Goal: Task Accomplishment & Management: Manage account settings

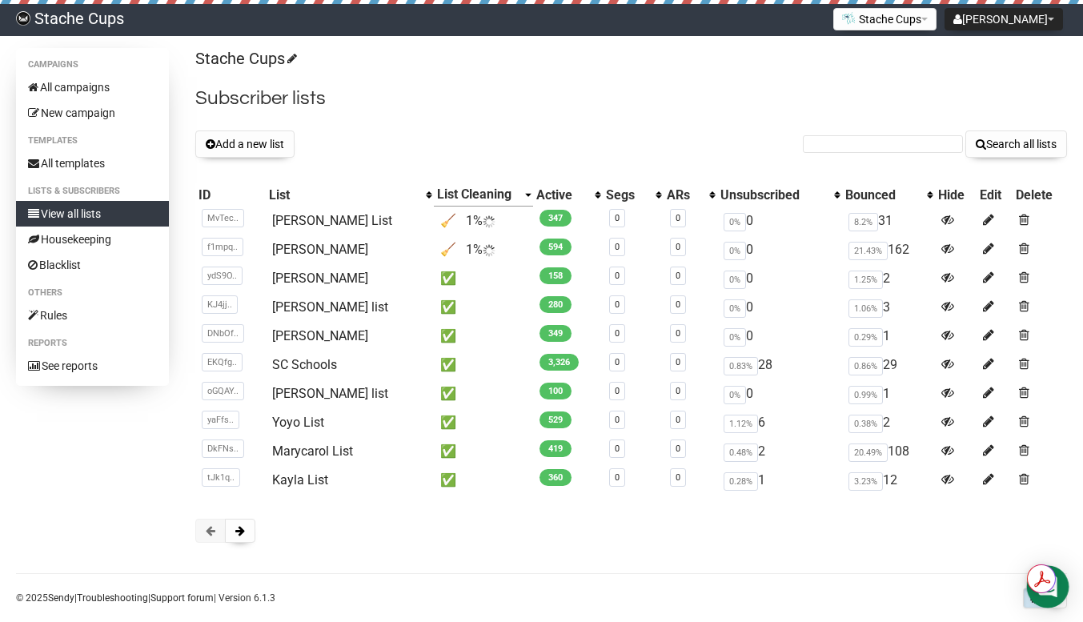
click at [1058, 596] on div "Open Intercom Messenger" at bounding box center [1048, 587] width 42 height 42
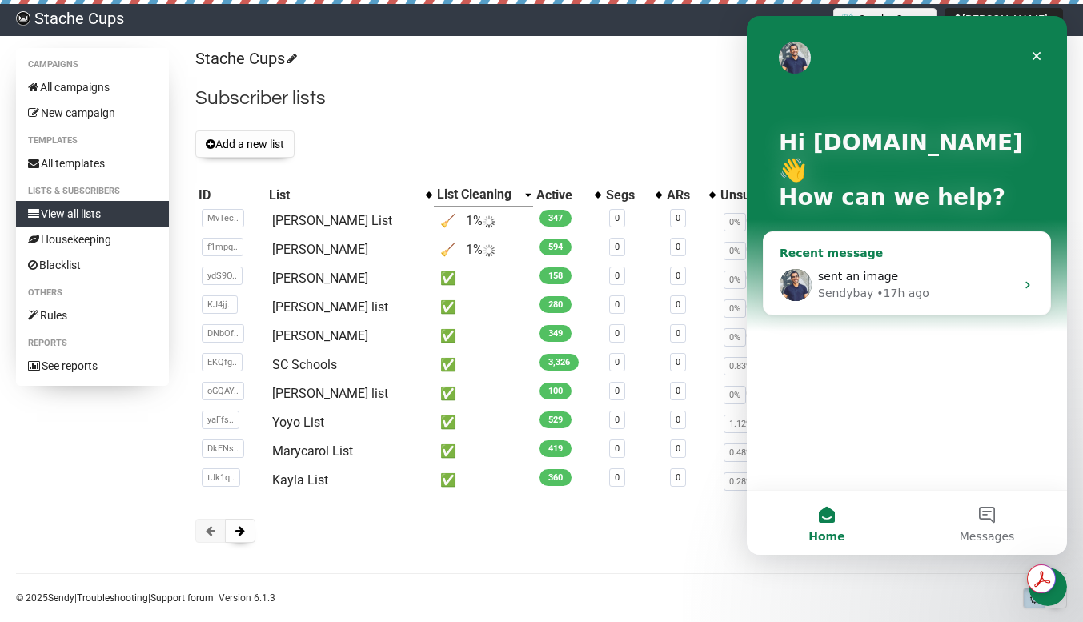
click at [865, 300] on div "Sendybay" at bounding box center [845, 293] width 55 height 17
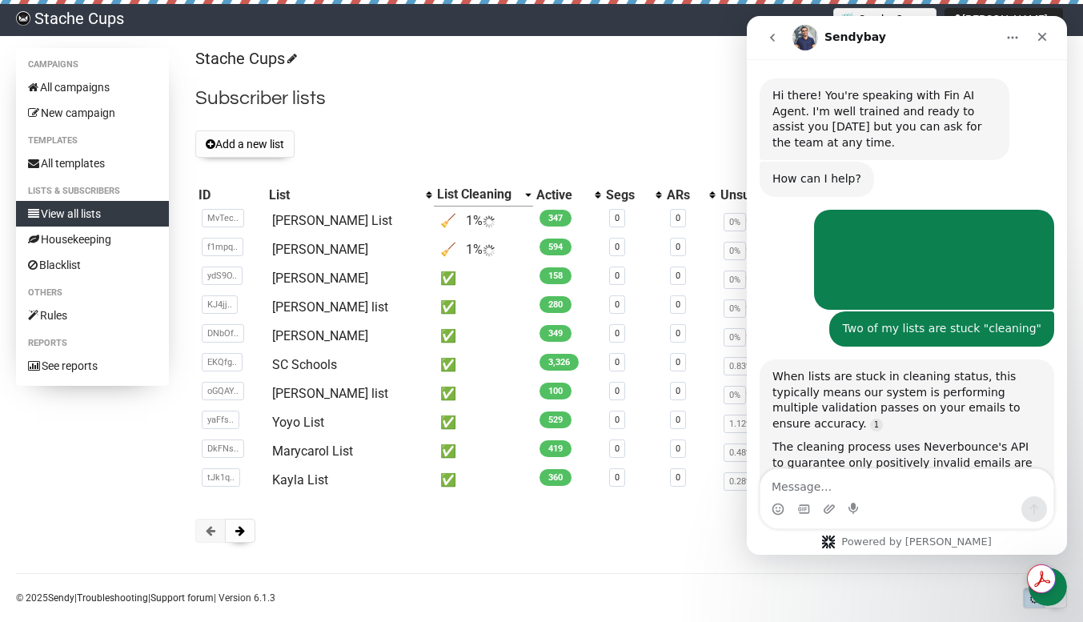
scroll to position [1277, 0]
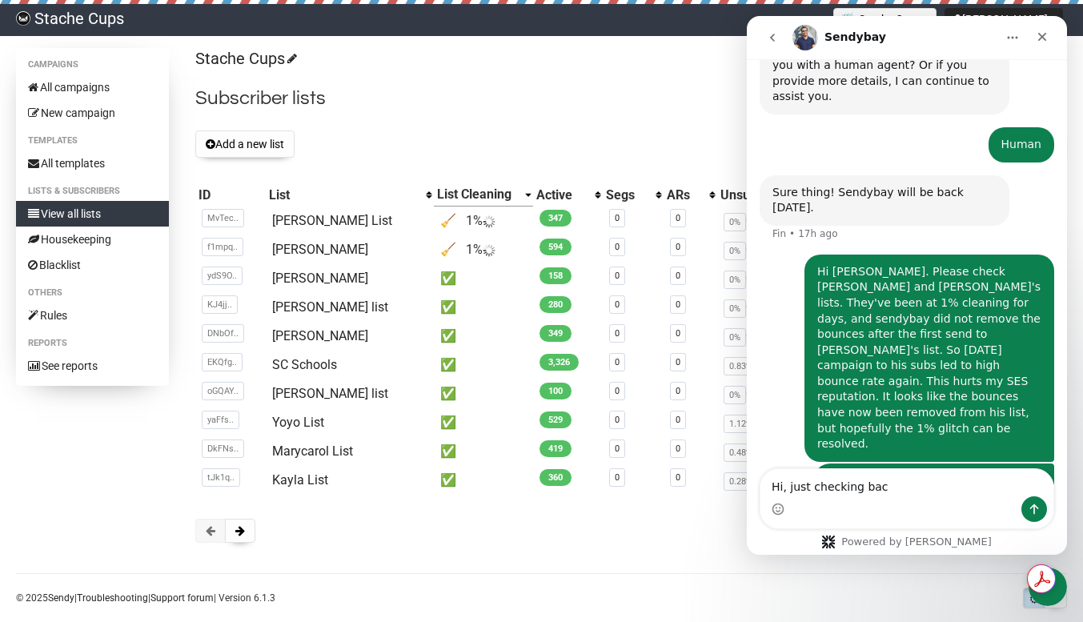
type textarea "Hi, just checking back"
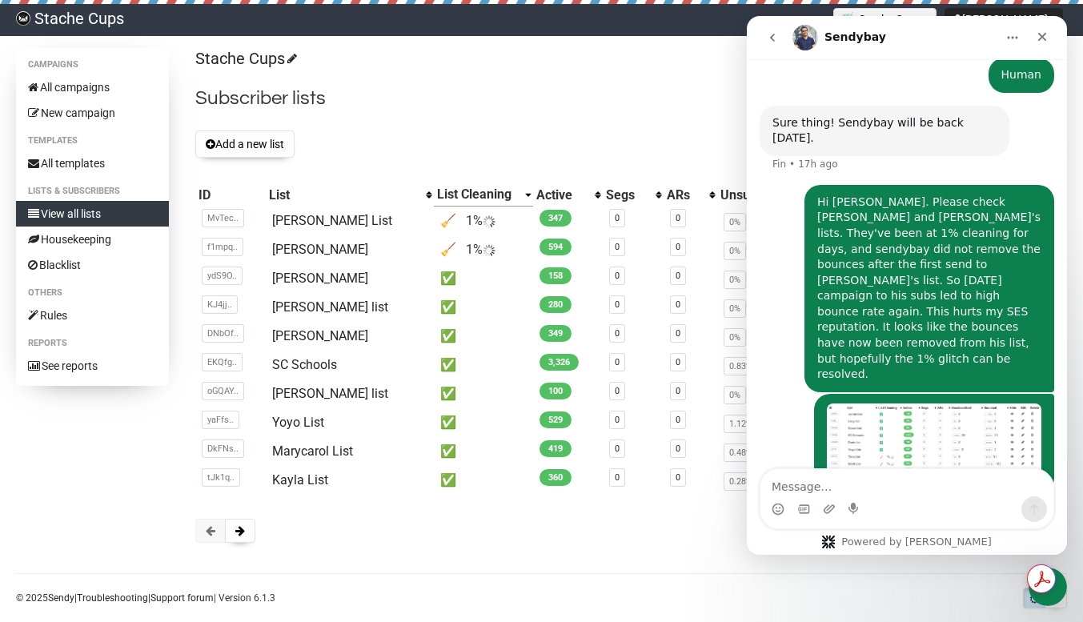
click at [385, 102] on h2 "Subscriber lists" at bounding box center [631, 98] width 872 height 29
click at [260, 147] on button "Add a new list" at bounding box center [244, 144] width 99 height 27
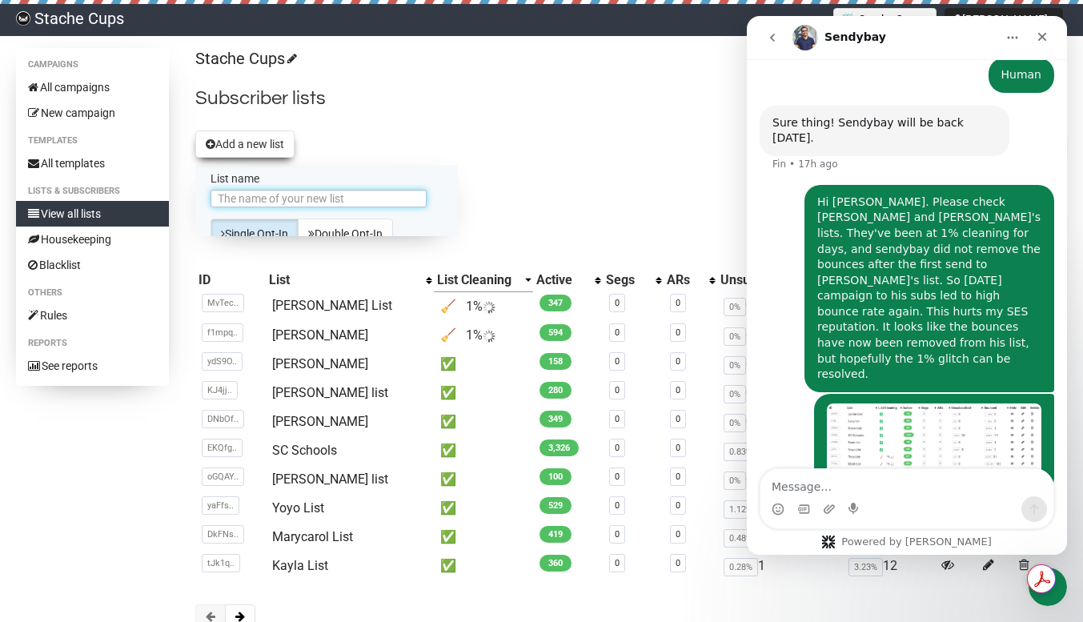
scroll to position [0, 0]
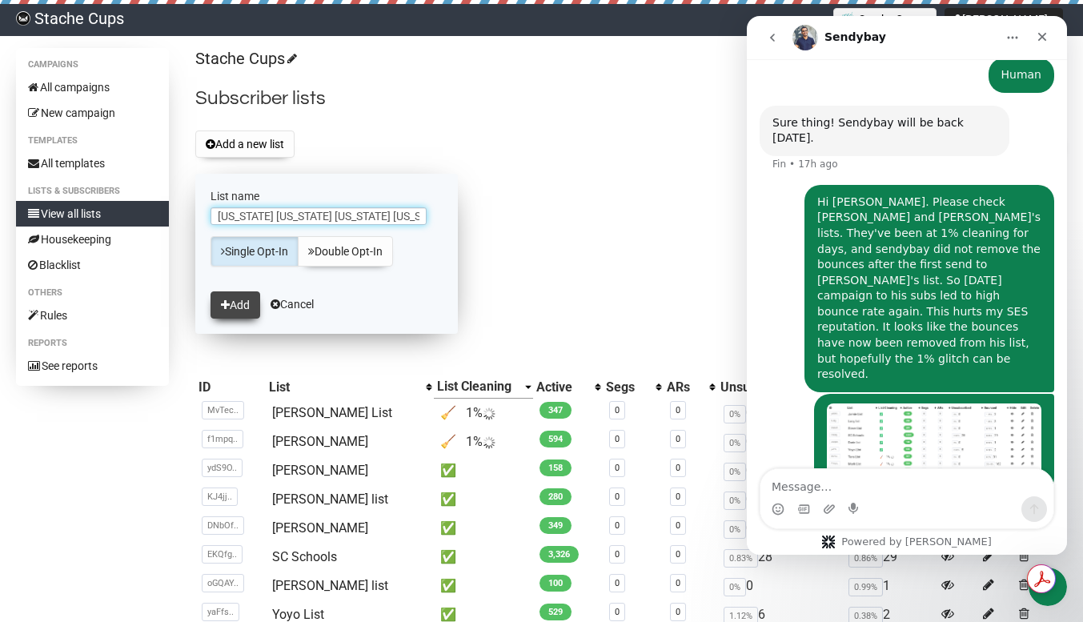
type input "[US_STATE] [US_STATE] [US_STATE] [US_STATE] [US_STATE]"
click at [243, 301] on button "Add" at bounding box center [236, 304] width 50 height 27
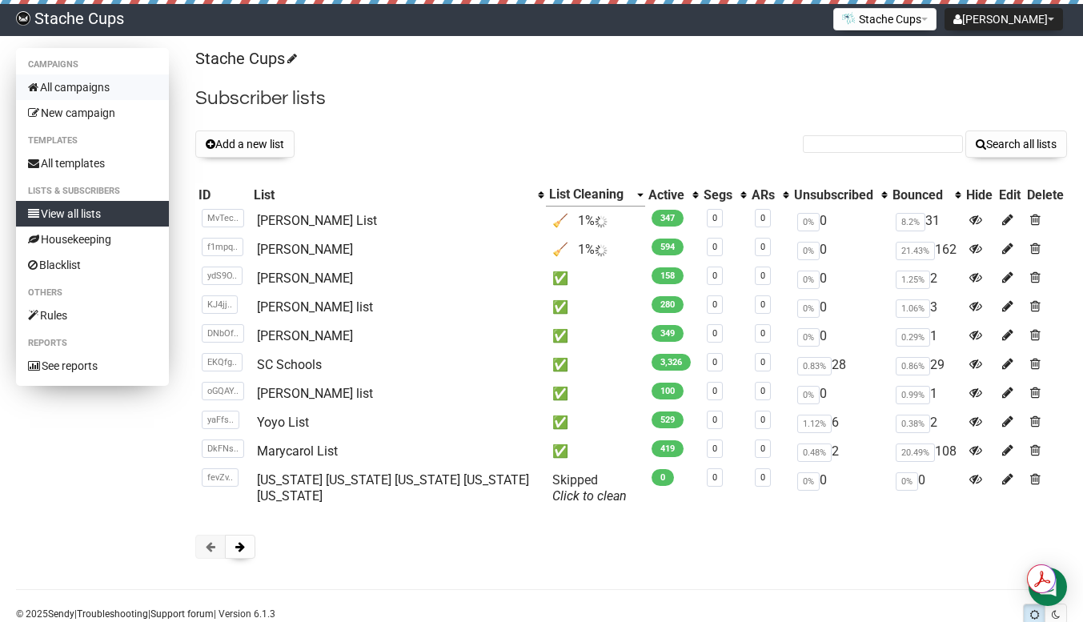
click at [92, 92] on link "All campaigns" at bounding box center [92, 87] width 153 height 26
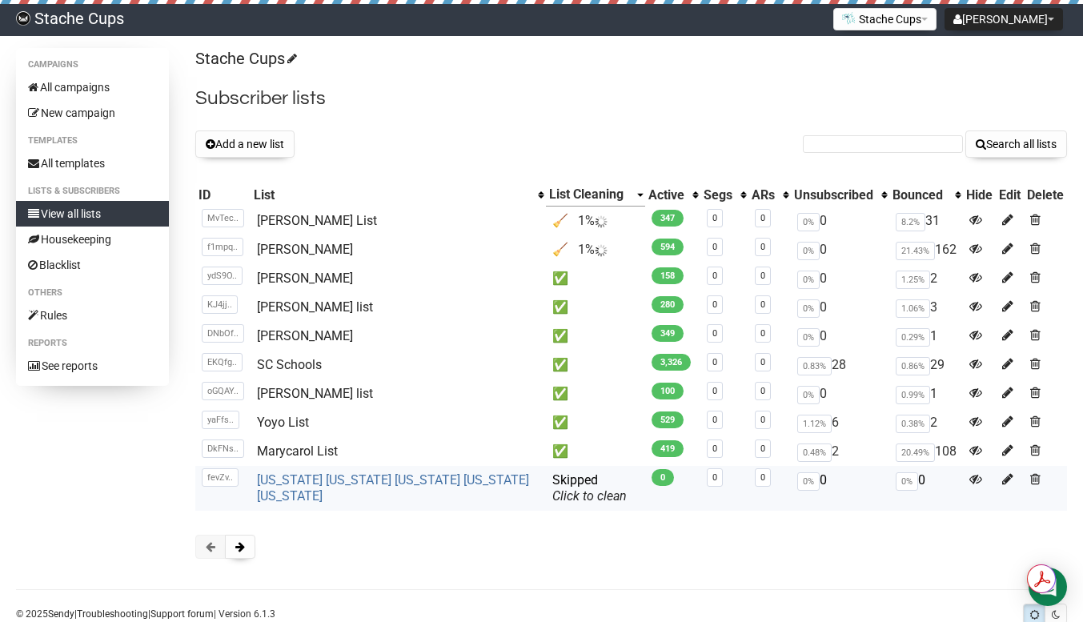
click at [412, 478] on link "[US_STATE] [US_STATE] [US_STATE] [US_STATE] [US_STATE]" at bounding box center [393, 487] width 272 height 31
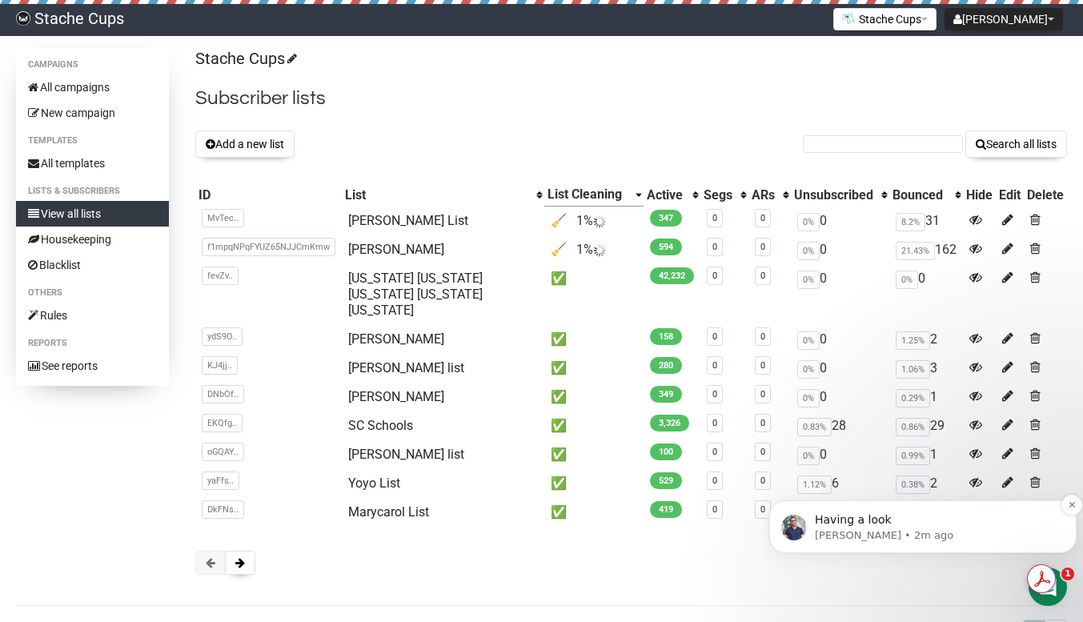
click at [909, 516] on p "Having a look" at bounding box center [936, 520] width 242 height 16
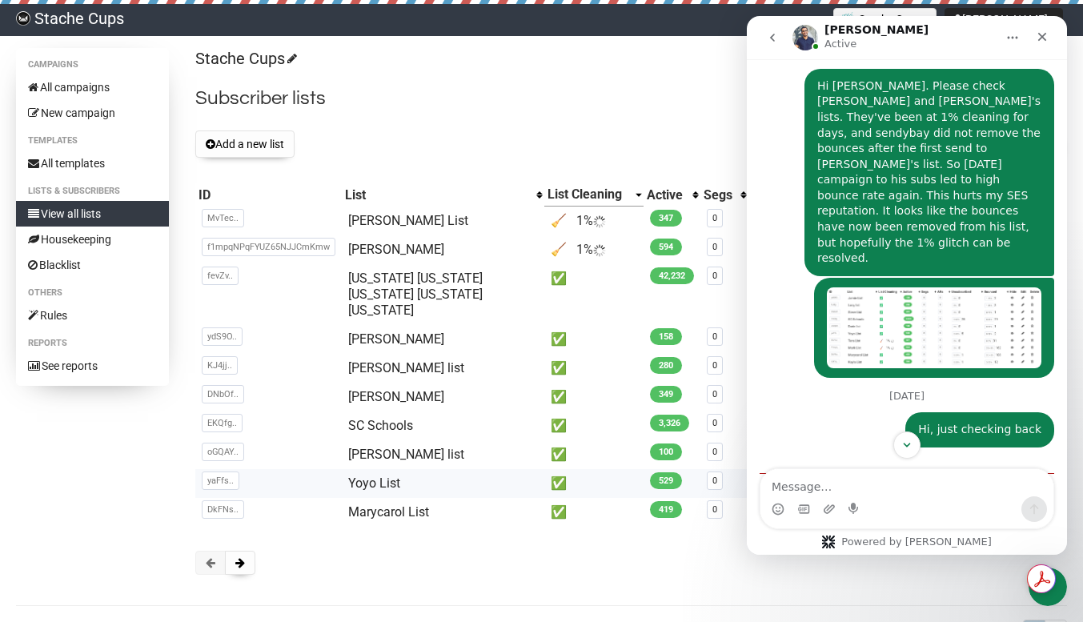
scroll to position [1449, 0]
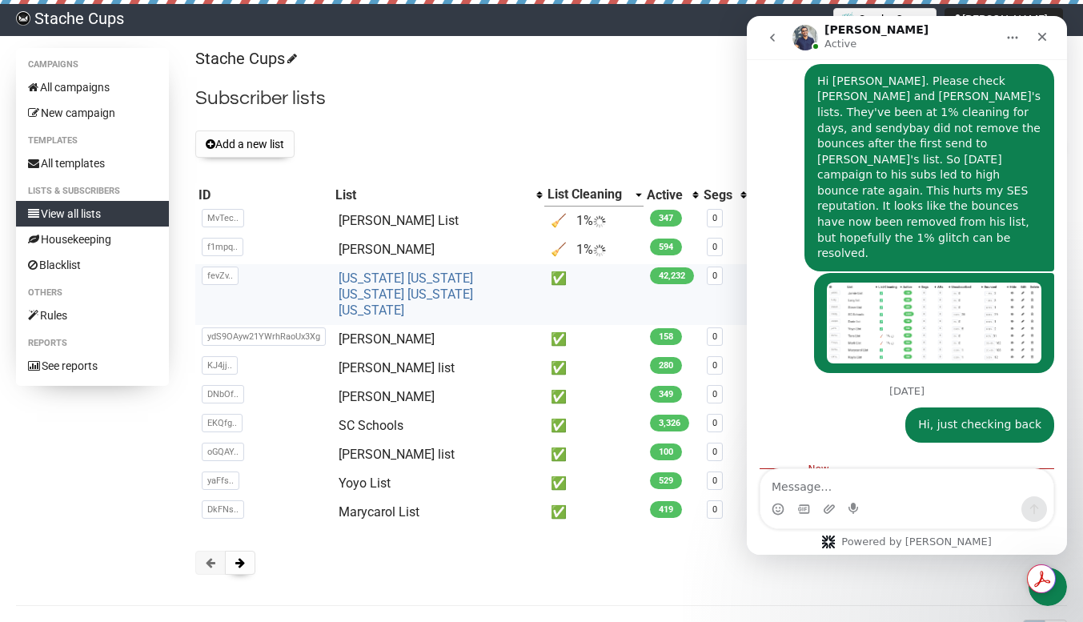
click at [466, 291] on link "California Illinois Idaho Florida Delaware" at bounding box center [406, 294] width 135 height 47
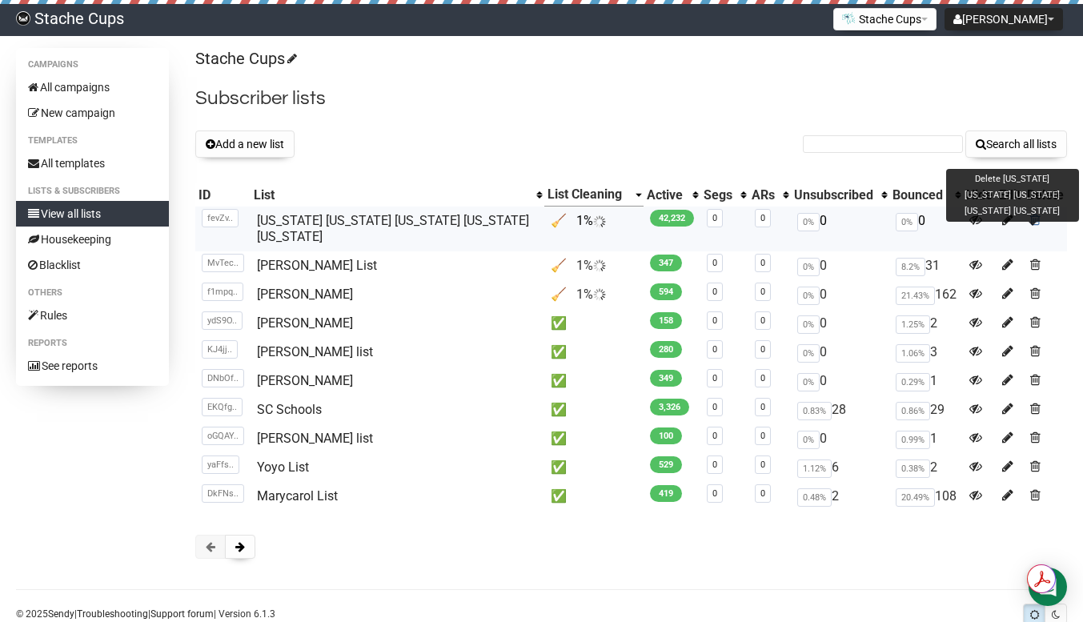
click at [1033, 219] on span at bounding box center [1036, 220] width 10 height 14
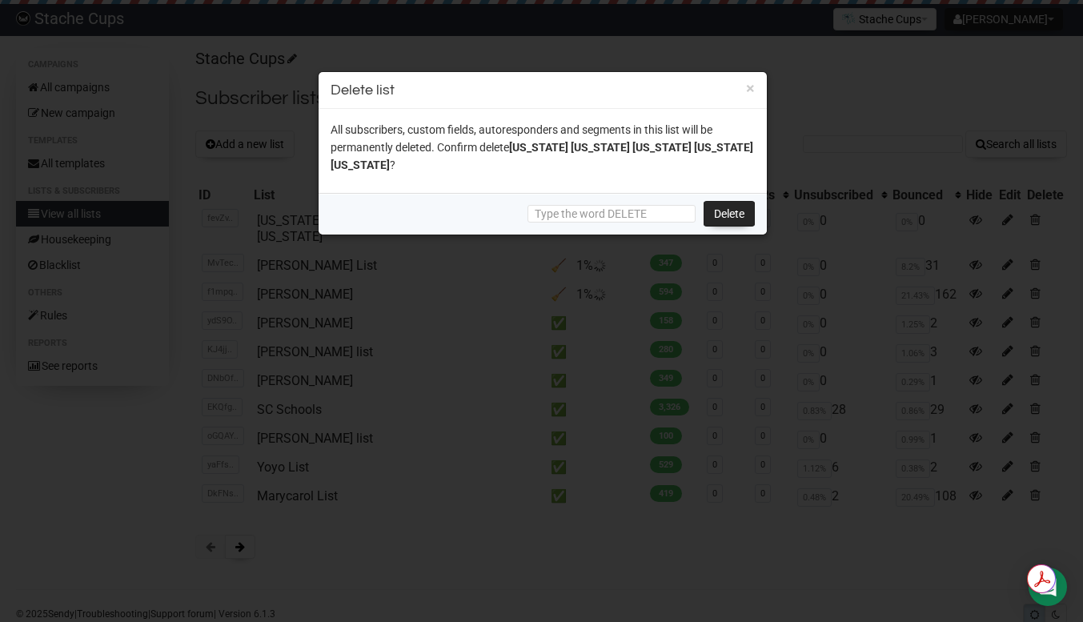
click at [653, 193] on div "Delete" at bounding box center [543, 214] width 448 height 42
click at [644, 205] on input "text" at bounding box center [612, 214] width 168 height 18
type input "DELETE"
click at [721, 201] on link "Delete" at bounding box center [729, 214] width 51 height 26
click at [589, 205] on input "DELETE" at bounding box center [612, 214] width 168 height 18
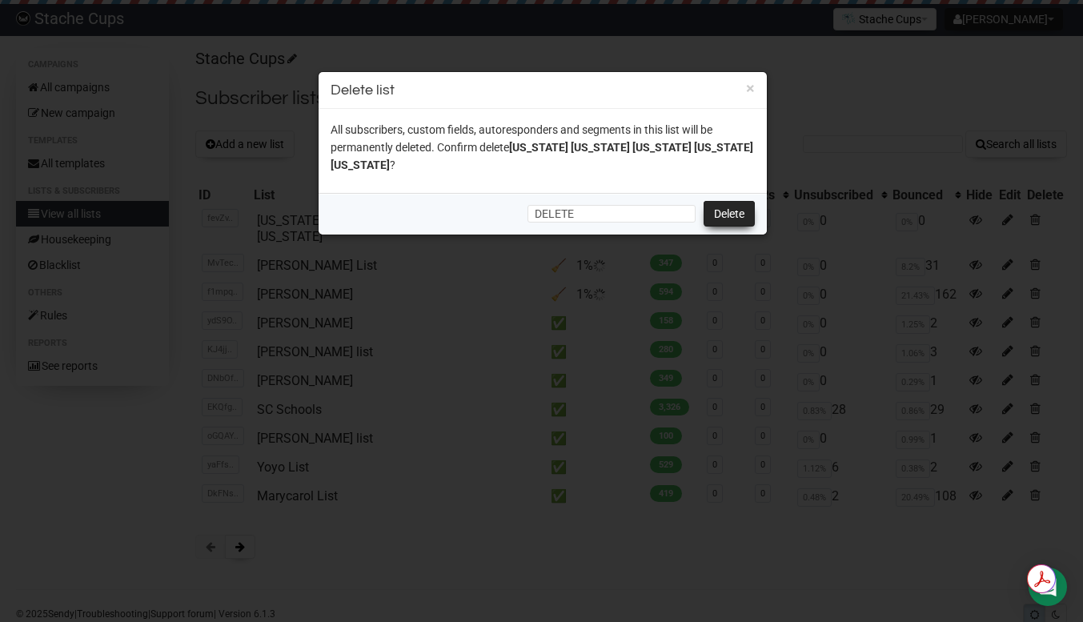
click at [725, 201] on link "Delete" at bounding box center [729, 214] width 51 height 26
click at [748, 86] on button "×" at bounding box center [750, 88] width 9 height 14
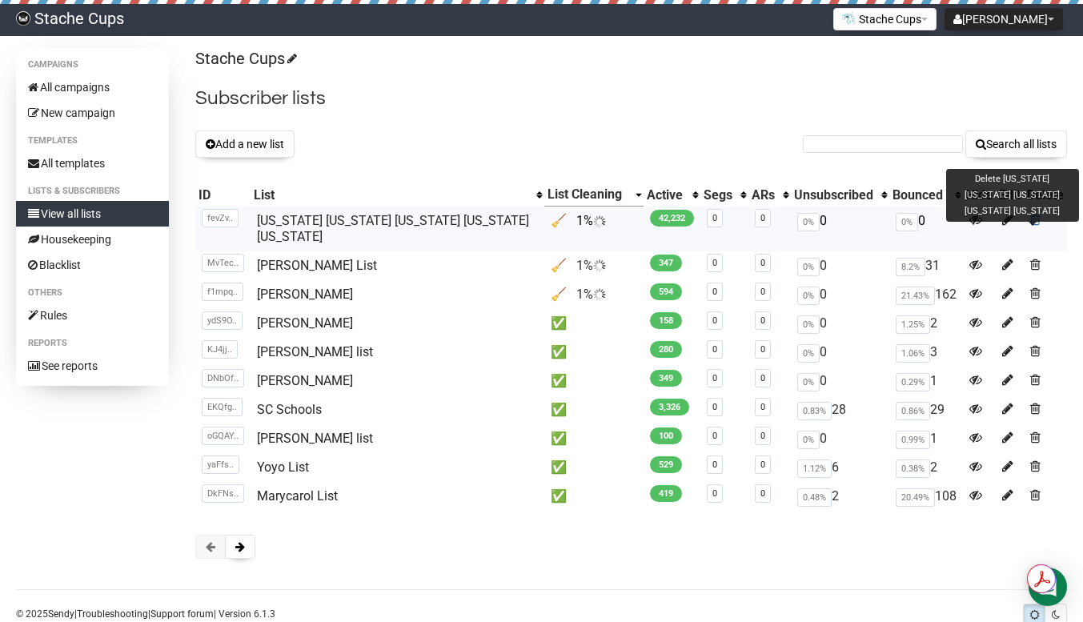
click at [1035, 218] on span at bounding box center [1036, 220] width 10 height 14
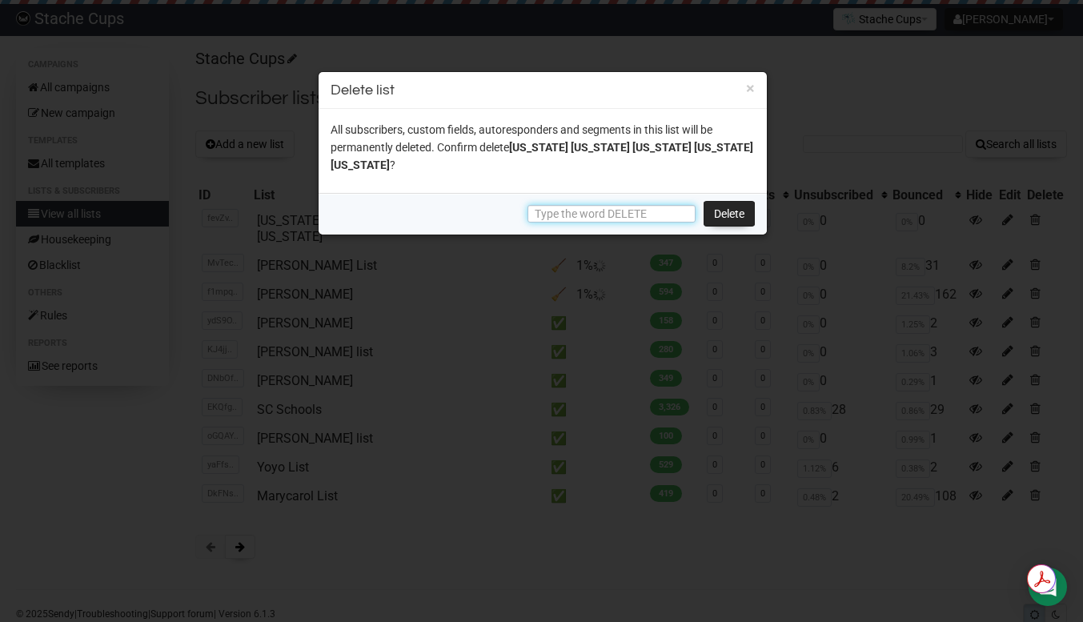
click at [644, 205] on input "text" at bounding box center [612, 214] width 168 height 18
type input "DELETE"
click at [721, 201] on link "Delete" at bounding box center [729, 214] width 51 height 26
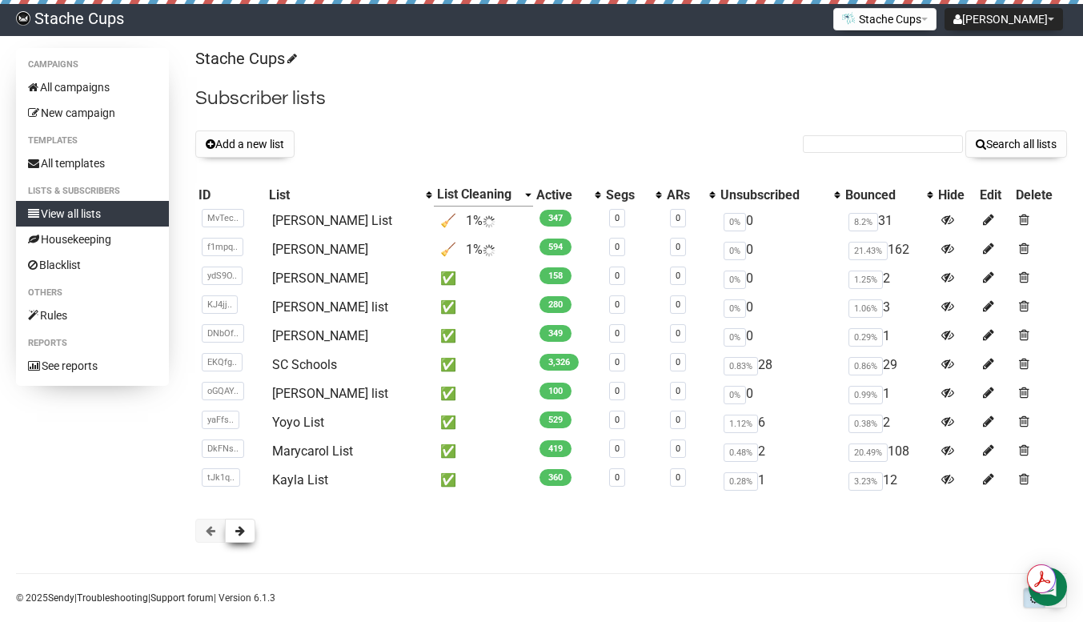
click at [239, 519] on button at bounding box center [240, 531] width 30 height 24
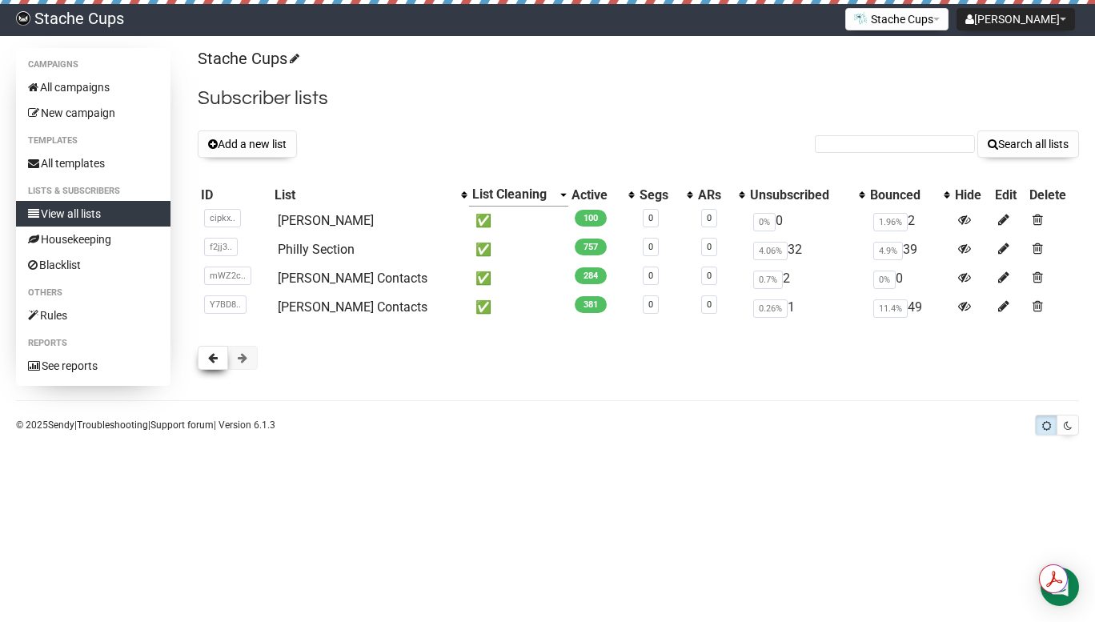
click at [224, 360] on button at bounding box center [213, 358] width 30 height 24
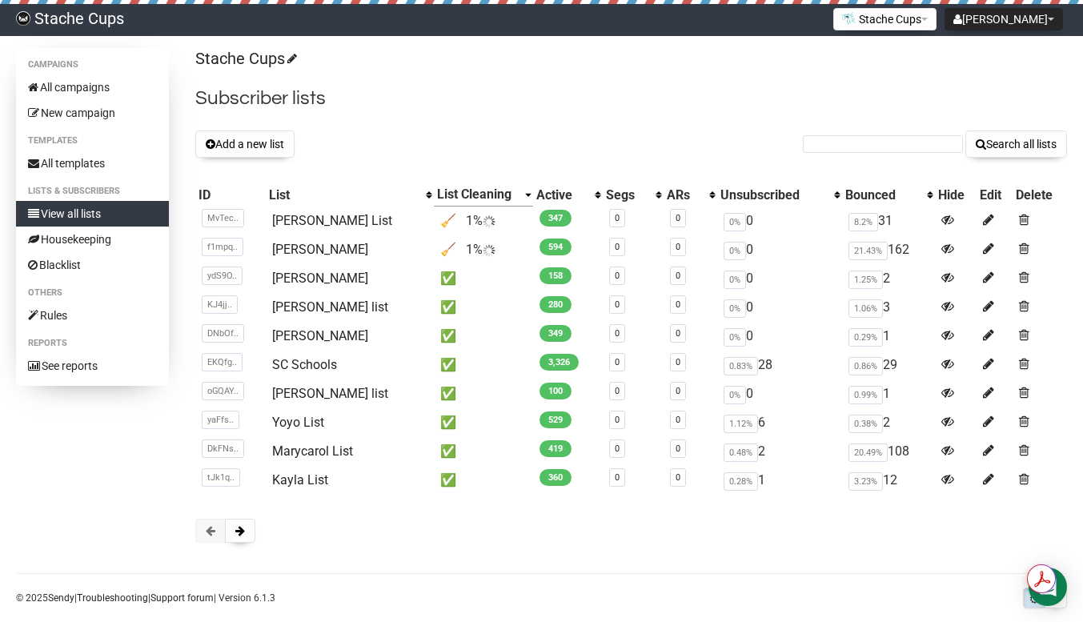
click at [246, 143] on button "Add a new list" at bounding box center [244, 144] width 99 height 27
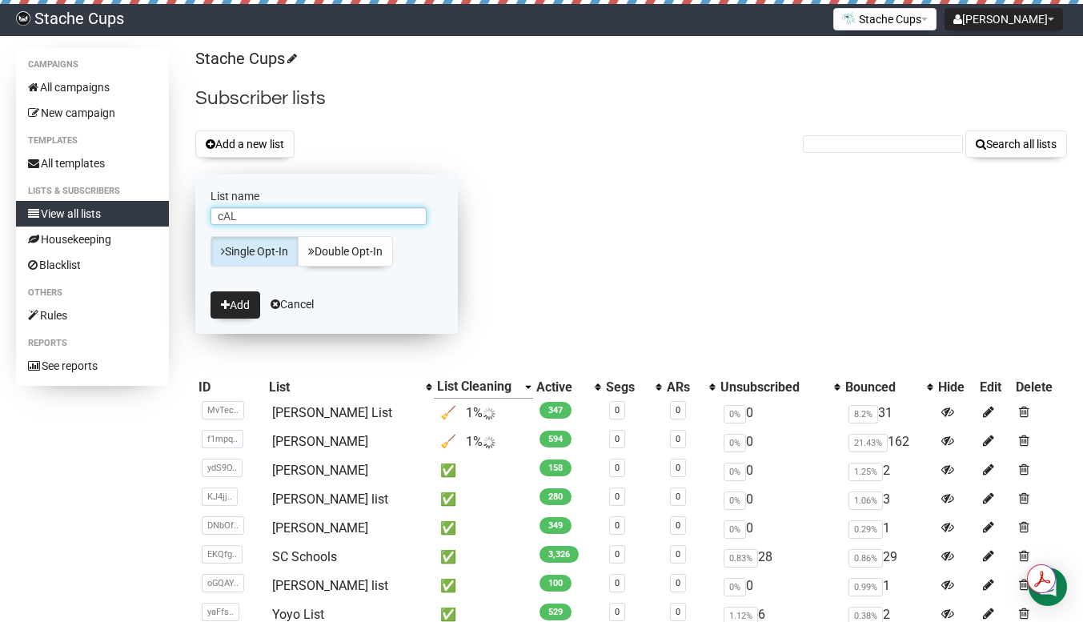
type input "[US_STATE] [US_STATE] [US_STATE] [US_STATE] [US_STATE]"
click at [246, 299] on button "Add" at bounding box center [236, 304] width 50 height 27
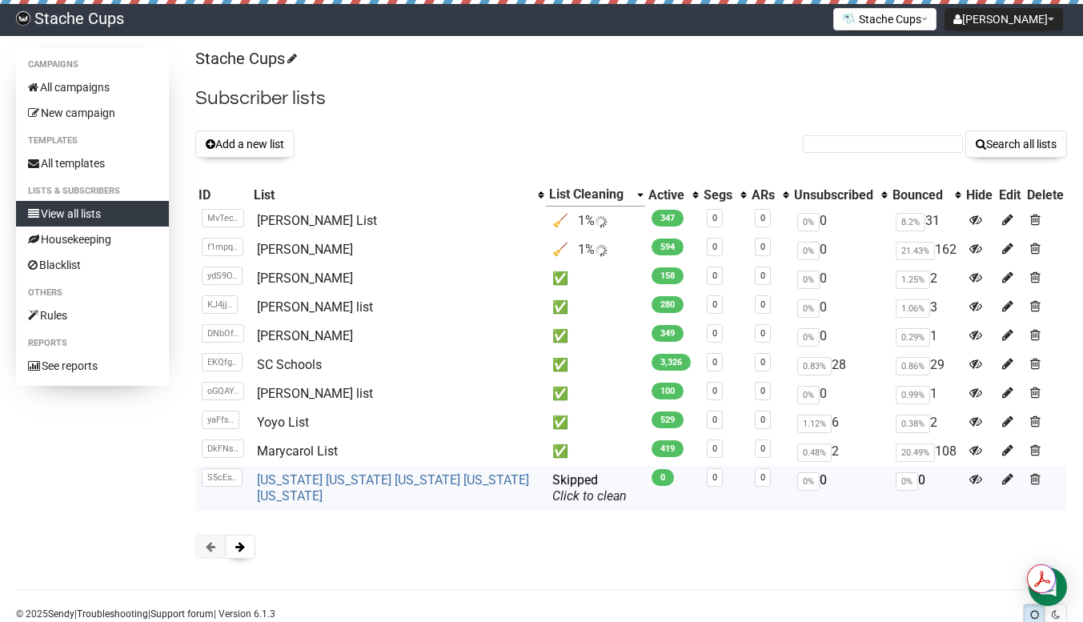
click at [371, 480] on link "[US_STATE] [US_STATE] [US_STATE] [US_STATE] [US_STATE]" at bounding box center [393, 487] width 272 height 31
